Goal: Browse casually: Explore the website without a specific task or goal

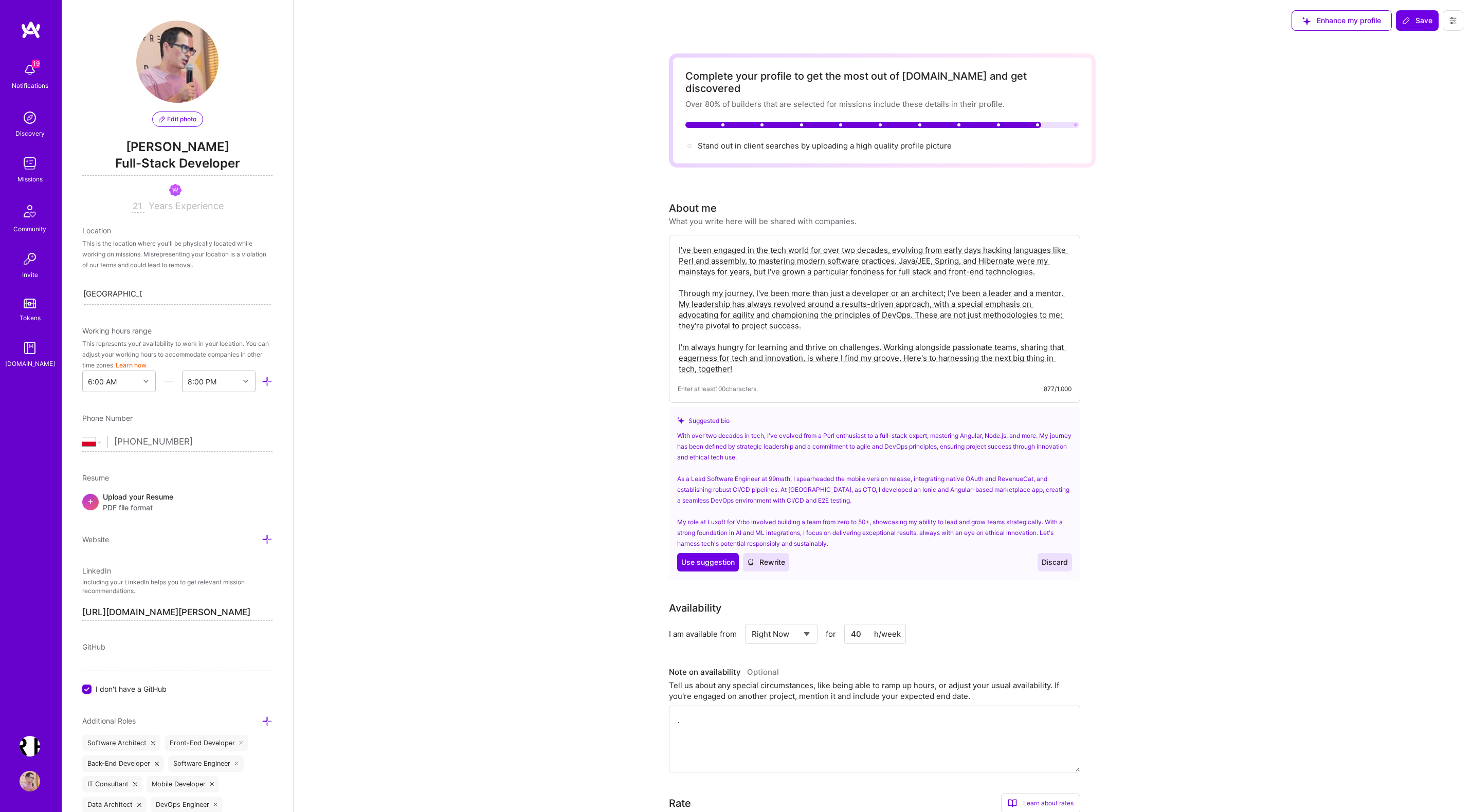
select select "PL"
select select "Right Now"
